Goal: Information Seeking & Learning: Compare options

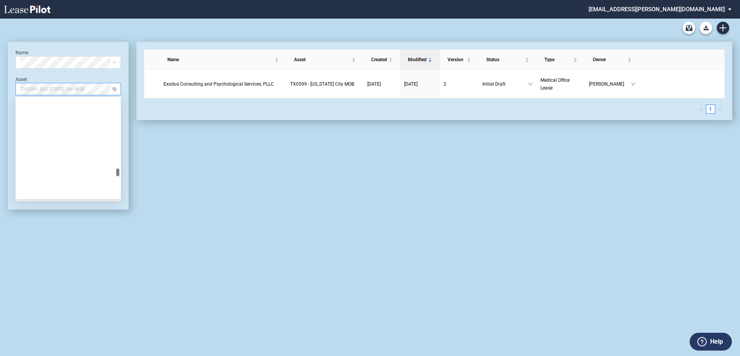
click at [66, 91] on span "TX0599 - Texas City MOB" at bounding box center [68, 89] width 96 height 12
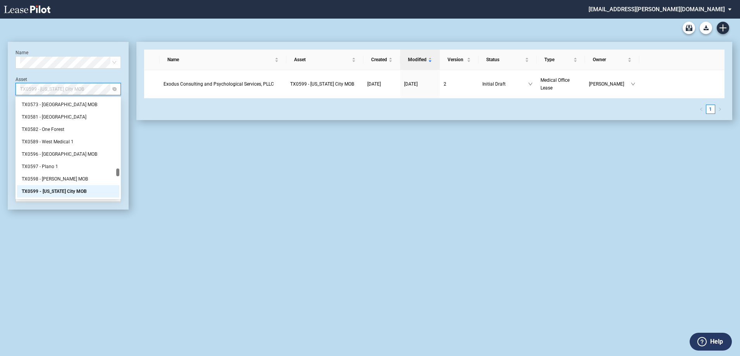
click at [99, 86] on span "TX0599 - Texas City MOB" at bounding box center [68, 89] width 96 height 12
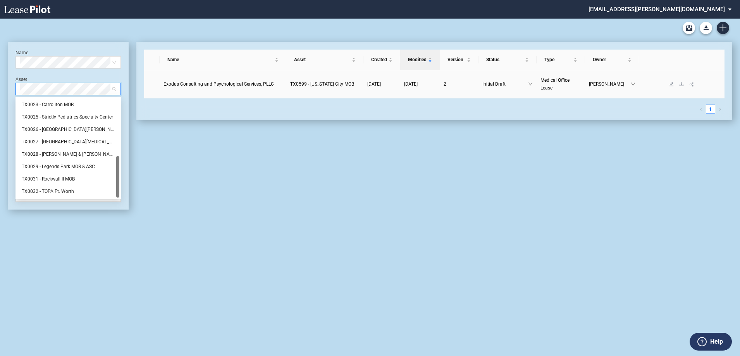
scroll to position [0, 0]
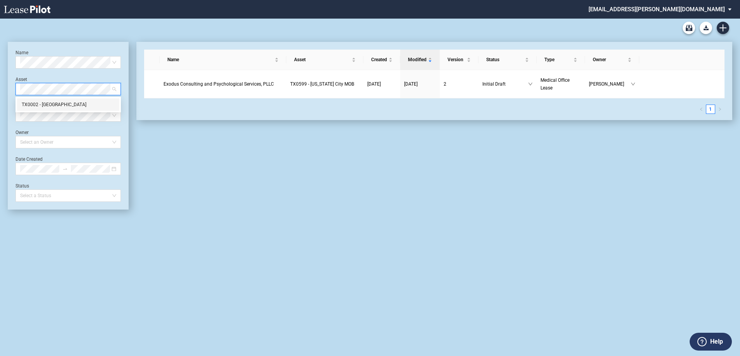
click at [85, 105] on div "TX0002 - East El Paso Physicians Medical Center" at bounding box center [68, 105] width 93 height 8
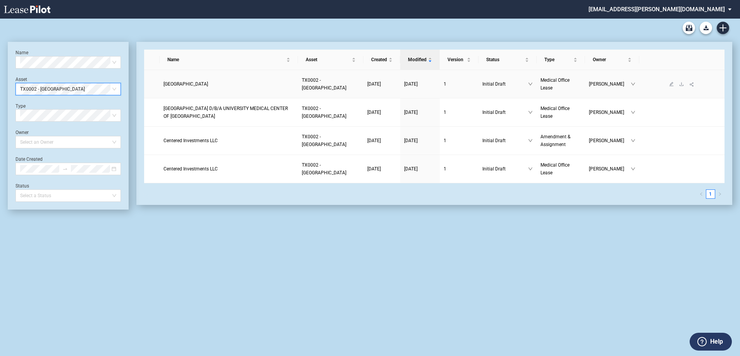
click at [219, 91] on td "El Paso County Hospital District" at bounding box center [229, 84] width 138 height 28
click at [200, 85] on span "El Paso County Hospital District" at bounding box center [185, 83] width 45 height 5
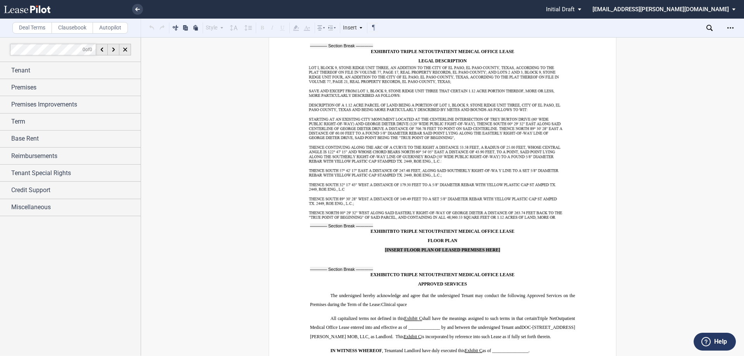
scroll to position [6635, 0]
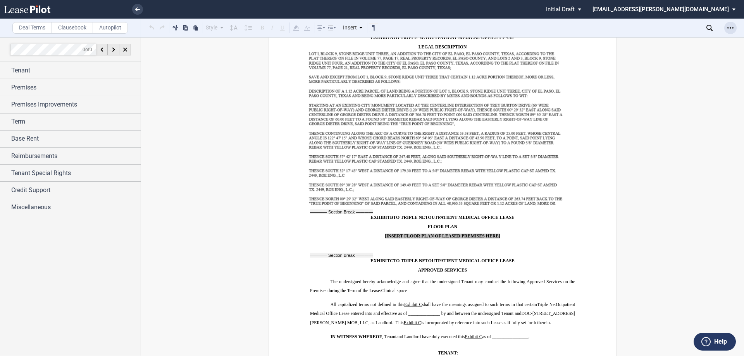
click at [726, 30] on div "Open Lease options menu" at bounding box center [730, 28] width 12 height 12
click at [663, 41] on div "Download" at bounding box center [685, 41] width 95 height 7
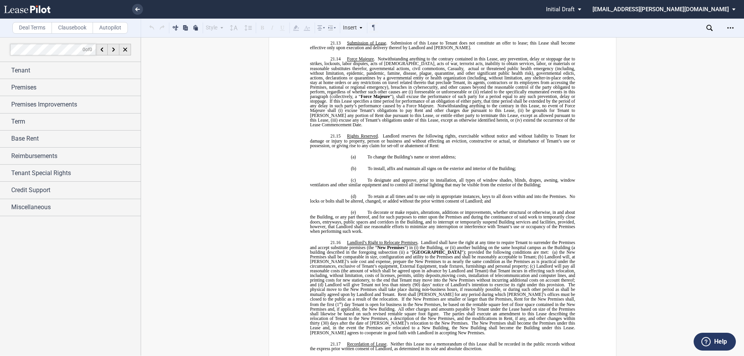
scroll to position [5473, 0]
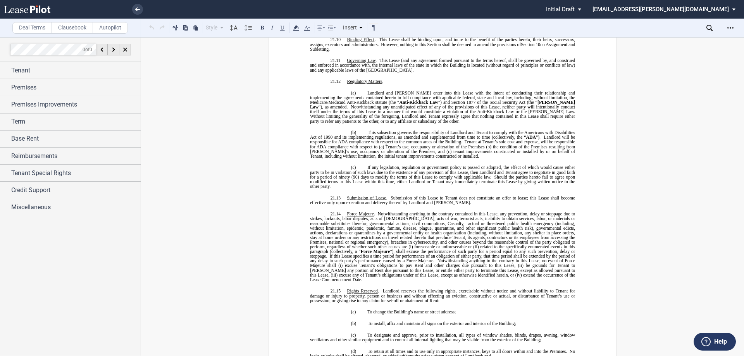
drag, startPoint x: 740, startPoint y: 273, endPoint x: 717, endPoint y: 74, distance: 200.1
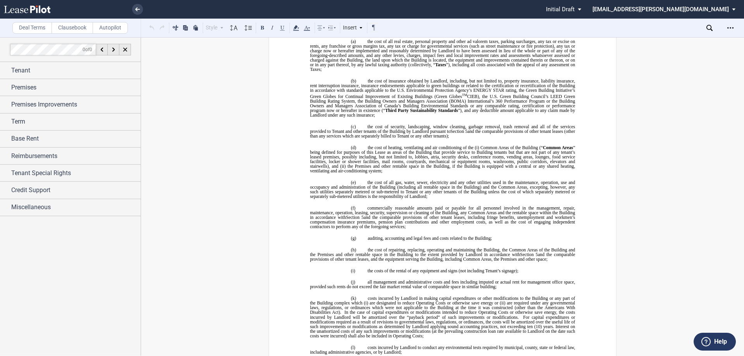
scroll to position [0, 0]
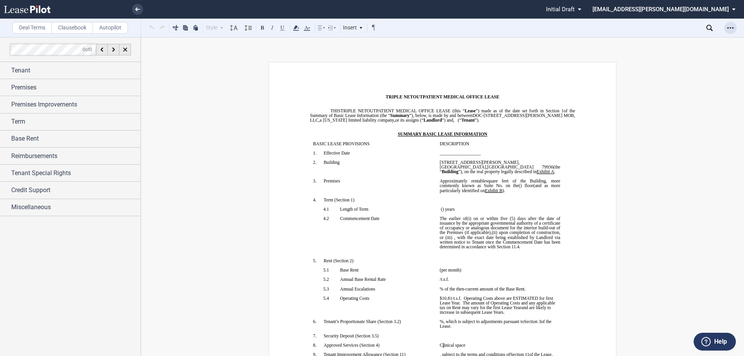
click at [732, 28] on icon "Open Lease options menu" at bounding box center [730, 28] width 6 height 6
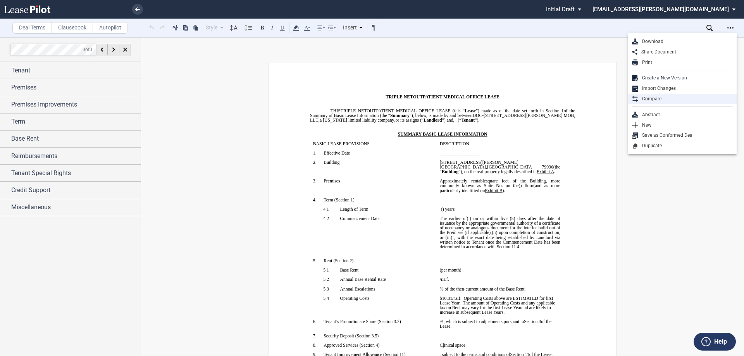
click at [666, 97] on div "Compare" at bounding box center [685, 99] width 95 height 7
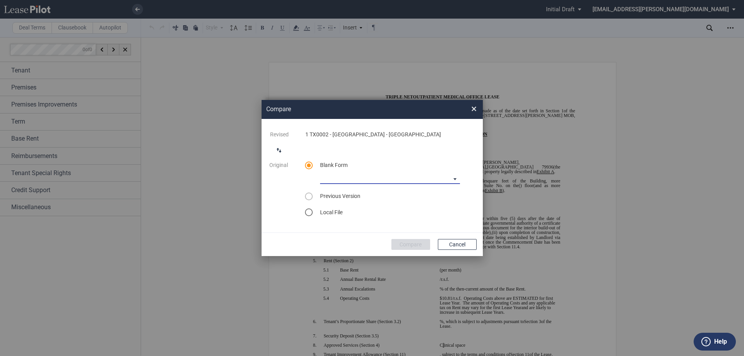
click at [391, 180] on md-select "Medical Office Lease Blank Form Medical Office Lease Blank Form - Base Year Med…" at bounding box center [390, 178] width 140 height 12
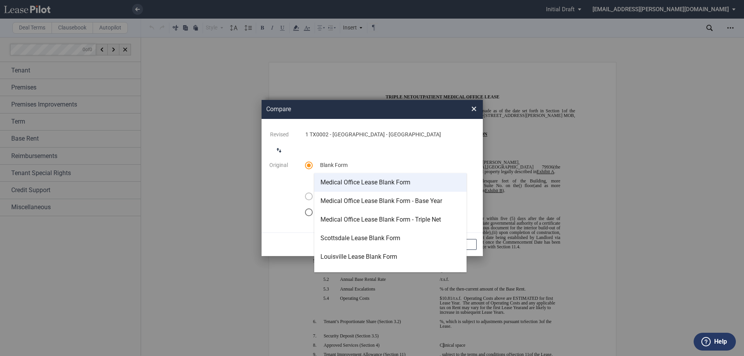
click at [366, 188] on md-option "Medical Office Lease Blank Form" at bounding box center [390, 182] width 152 height 19
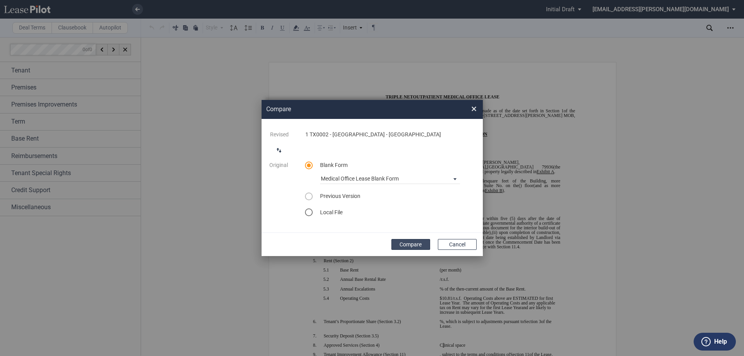
click at [403, 248] on button "Compare" at bounding box center [410, 244] width 39 height 11
